Goal: Obtain resource: Download file/media

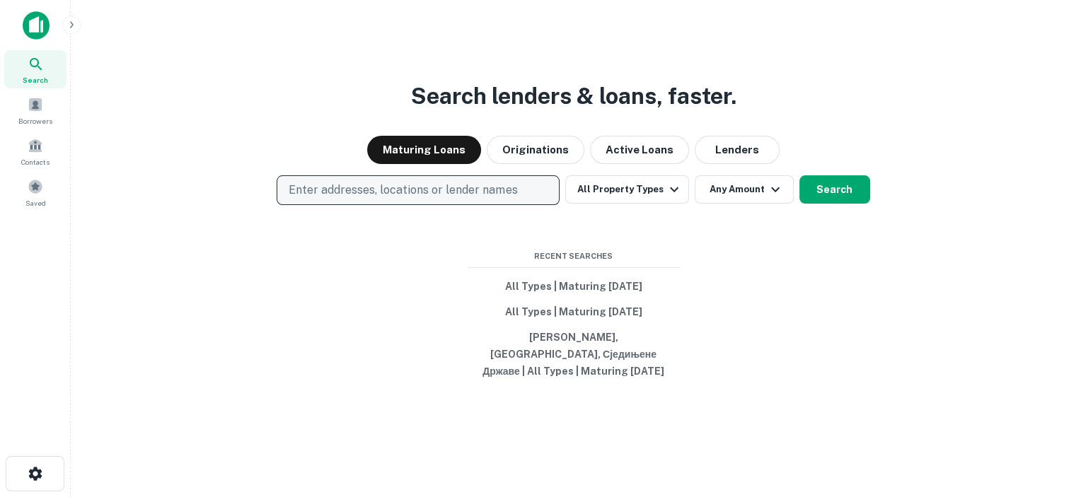
click at [397, 193] on p "Enter addresses, locations or lender names" at bounding box center [403, 190] width 229 height 17
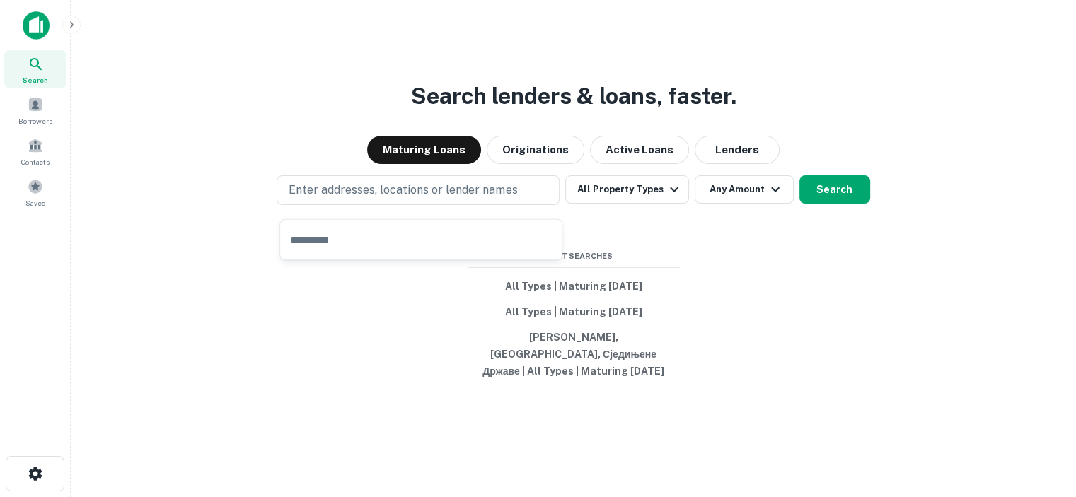
type input "**********"
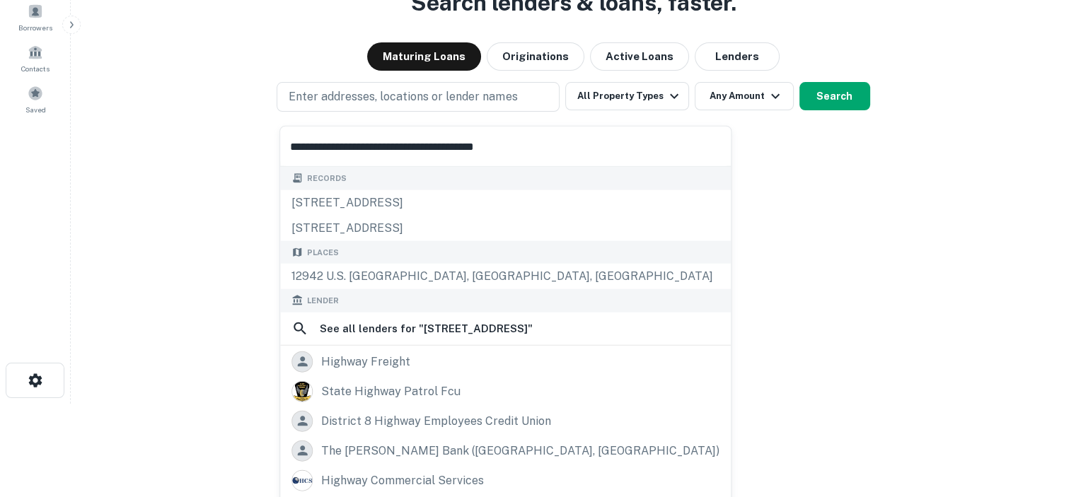
scroll to position [116, 0]
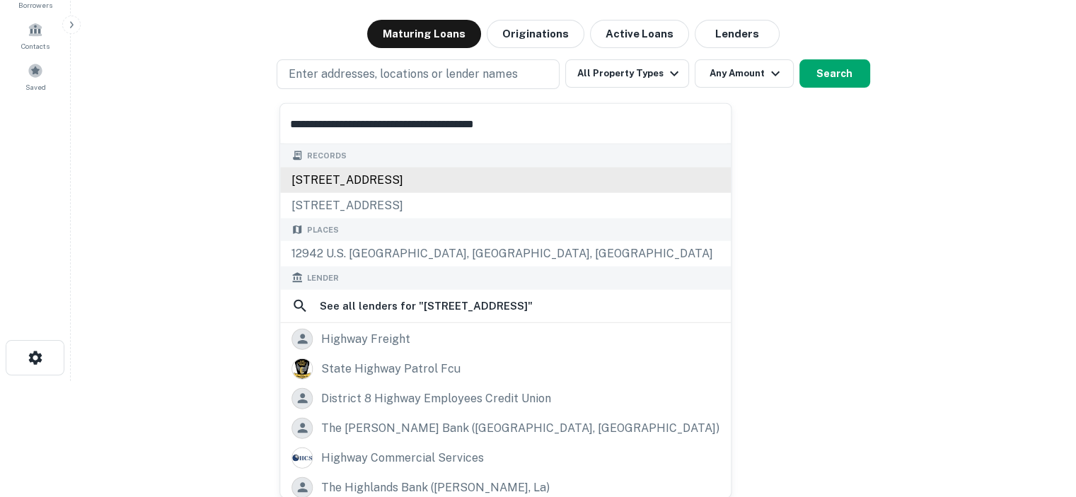
click at [341, 180] on div "12942 us highway 87 w, la vernia, tx, 78121" at bounding box center [505, 179] width 451 height 25
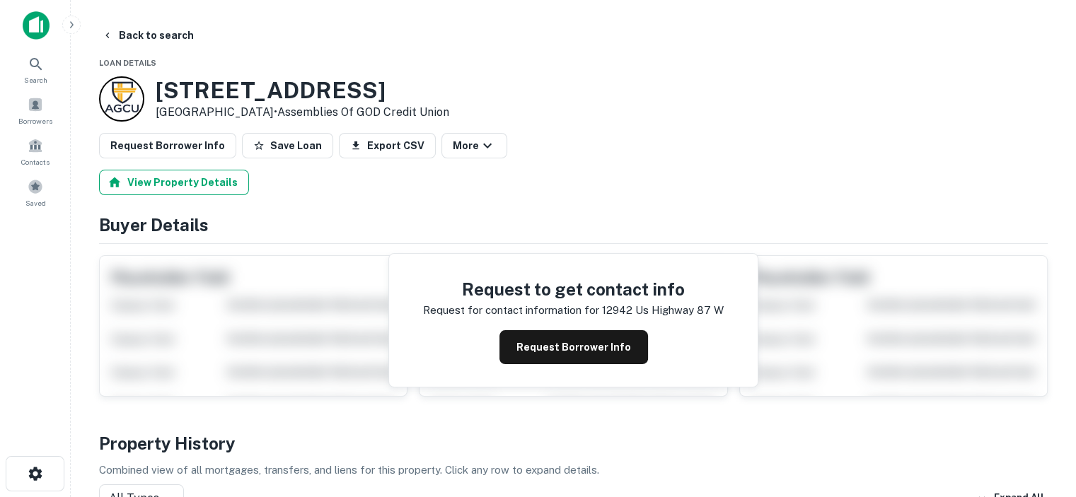
click at [149, 183] on button "View Property Details" at bounding box center [174, 182] width 150 height 25
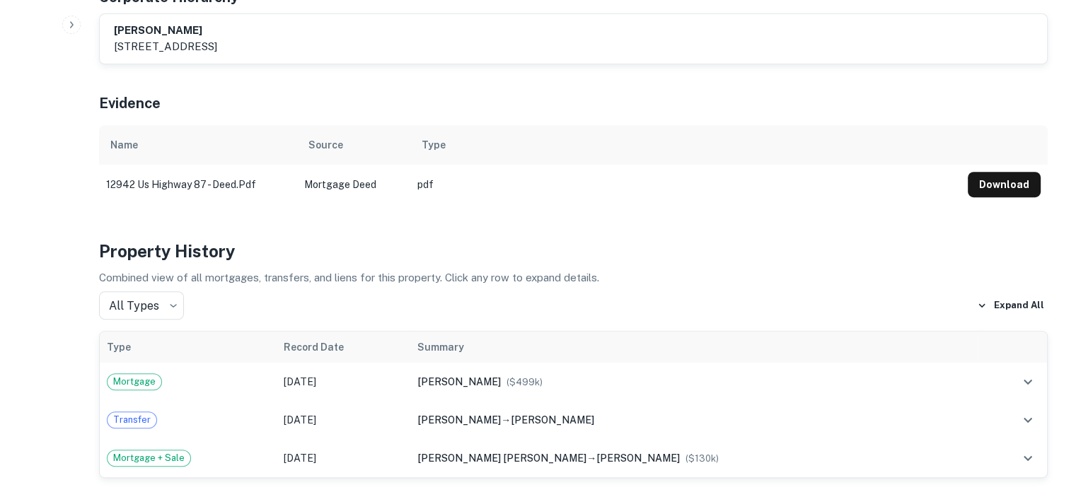
scroll to position [708, 0]
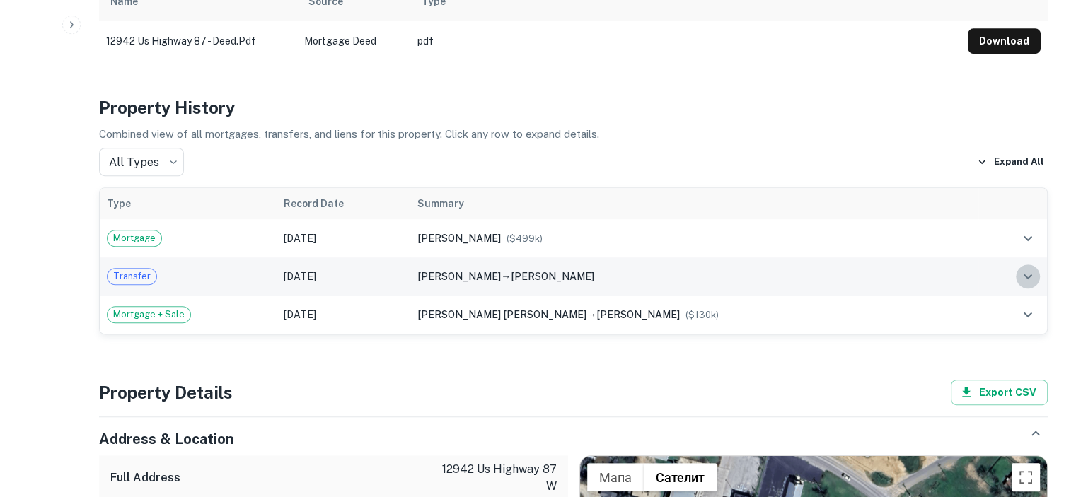
click at [1036, 268] on icon "expand row" at bounding box center [1028, 276] width 17 height 17
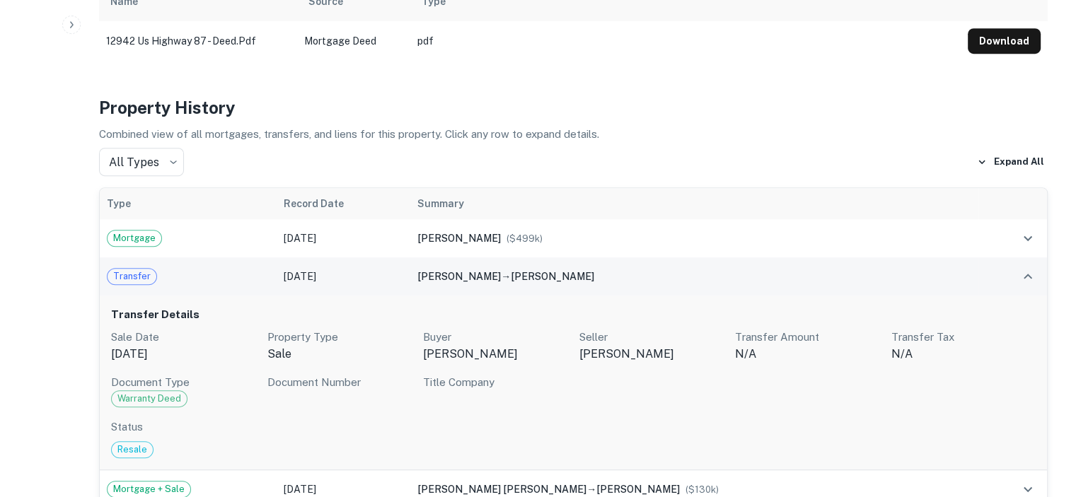
scroll to position [849, 0]
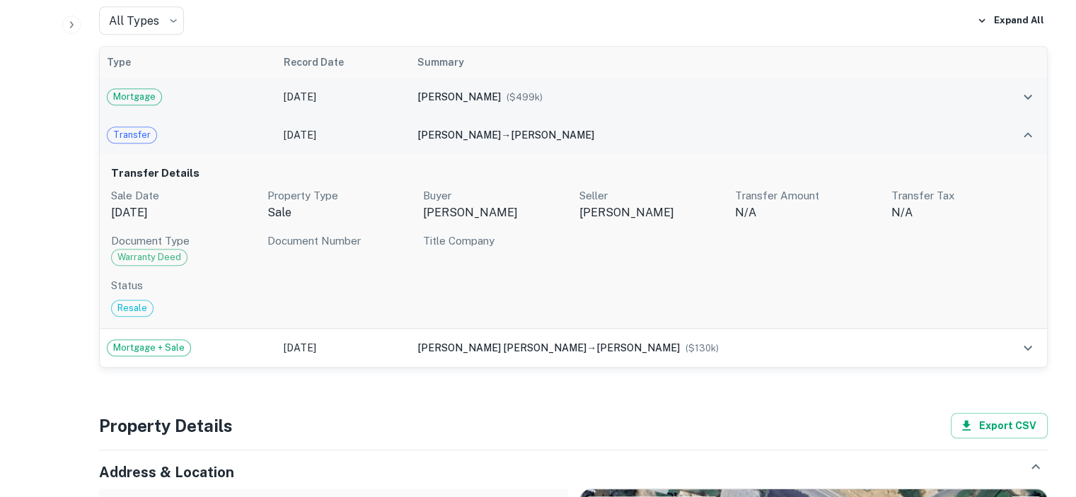
click at [134, 90] on span "Mortgage" at bounding box center [135, 97] width 54 height 14
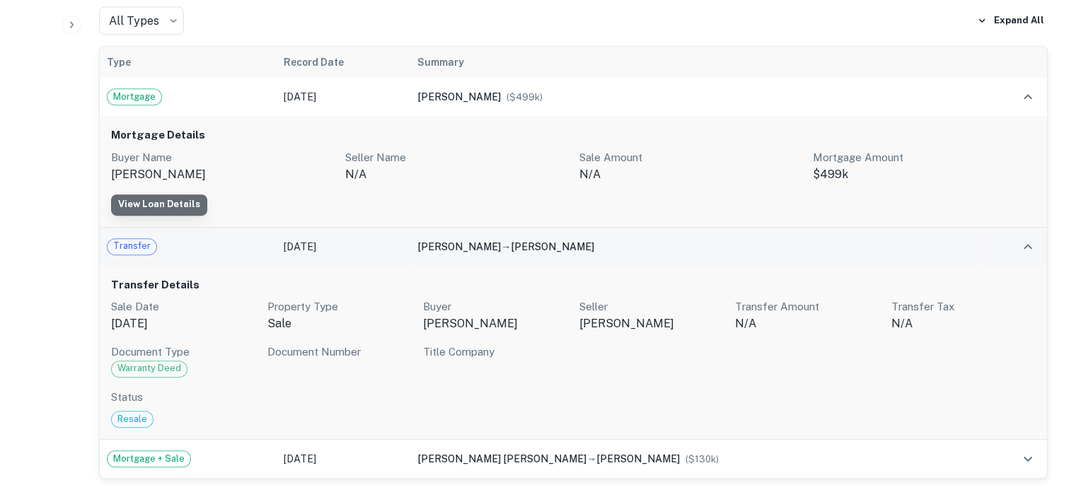
click at [201, 195] on link "View Loan Details" at bounding box center [159, 205] width 96 height 21
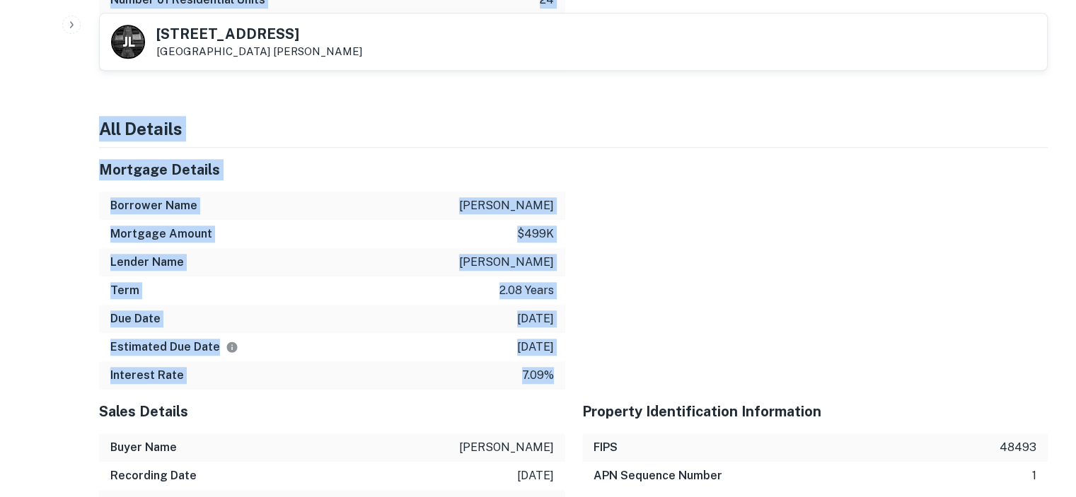
scroll to position [1486, 0]
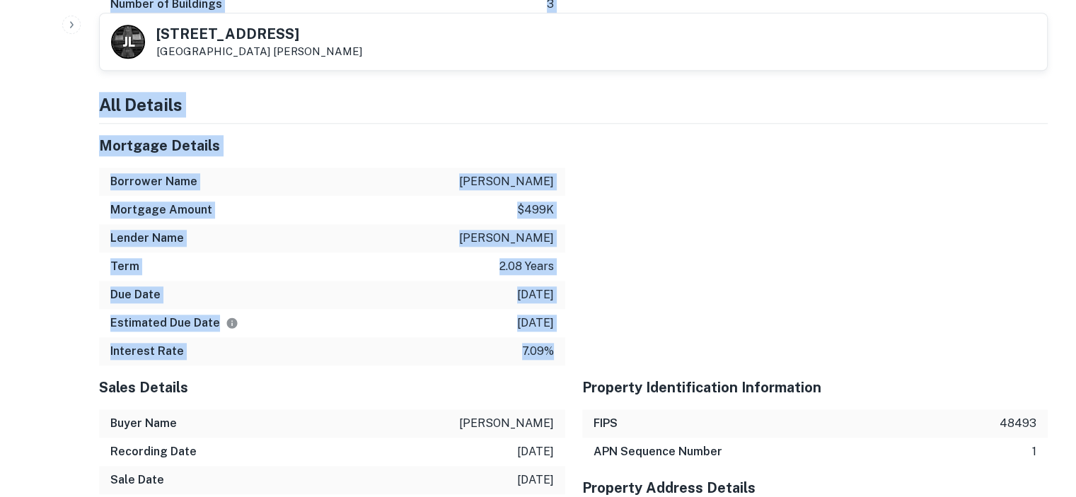
drag, startPoint x: 100, startPoint y: 163, endPoint x: 555, endPoint y: 343, distance: 488.8
copy div "Loremips Dolorsi Ametcons Adip elitseddoei tempor Incididuntu Labo 5/67/3774 Et…"
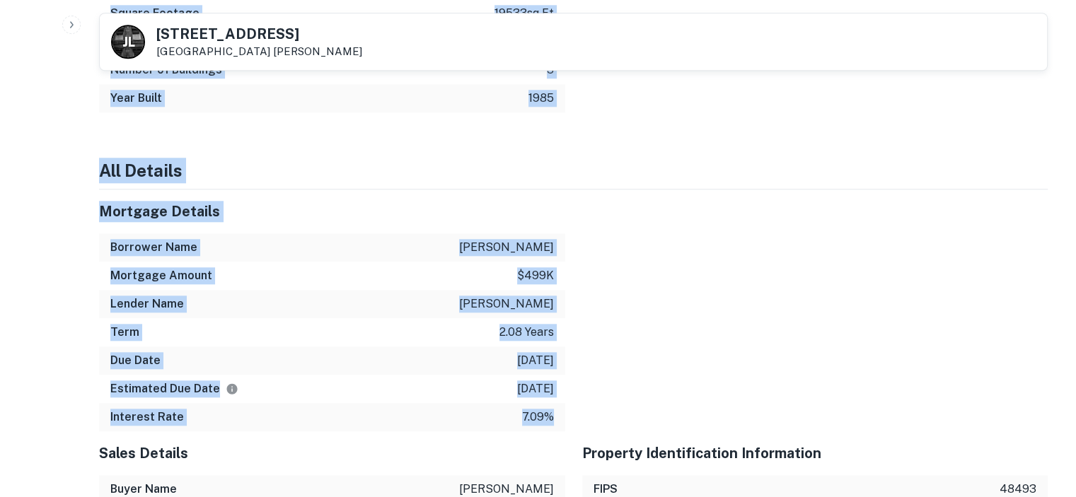
scroll to position [1415, 0]
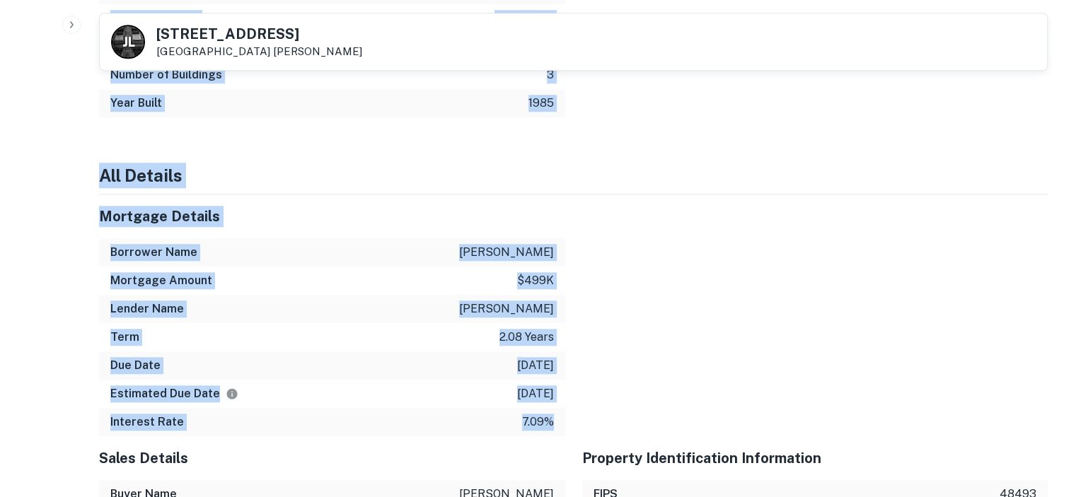
copy div "Loremips Dolorsi Ametcons Adip elitseddoei tempor Incididuntu Labo 5/67/3774 Et…"
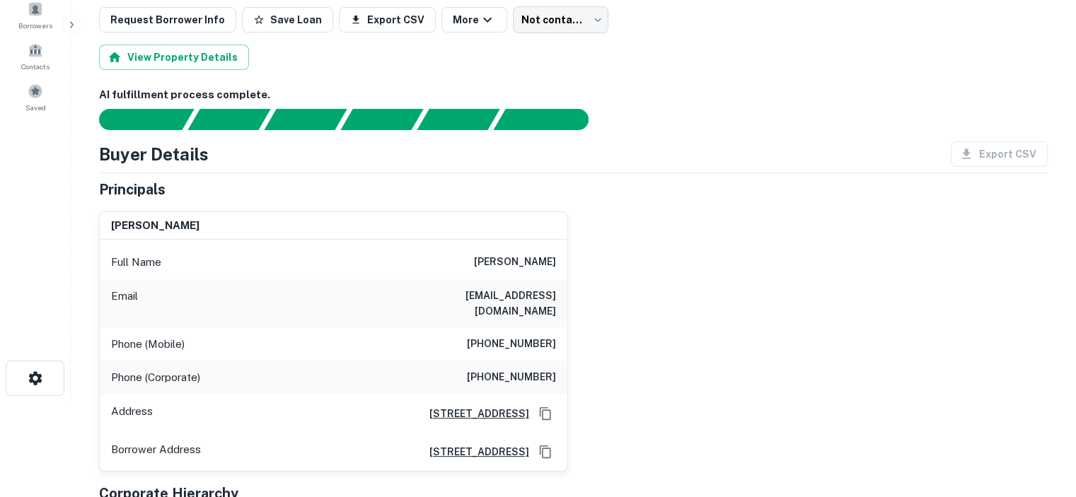
scroll to position [0, 0]
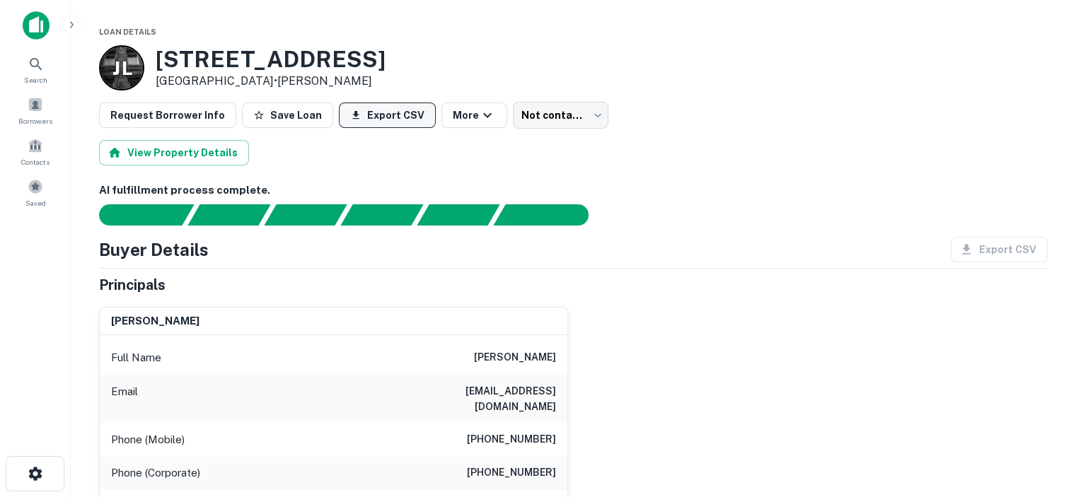
click at [383, 122] on button "Export CSV" at bounding box center [387, 115] width 97 height 25
click at [295, 115] on button "Save Loan" at bounding box center [287, 115] width 91 height 25
